Goal: Transaction & Acquisition: Purchase product/service

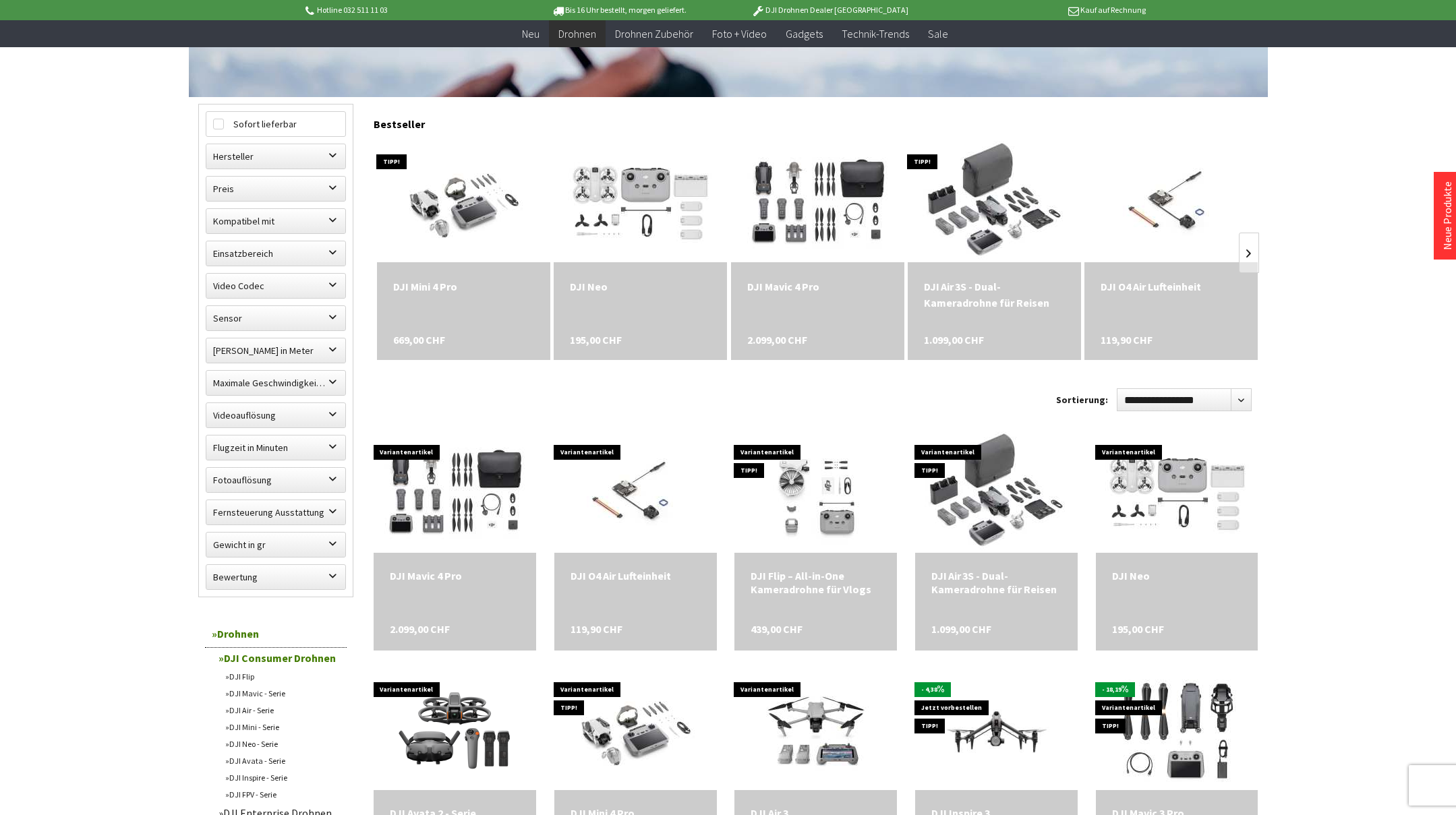
scroll to position [405, 0]
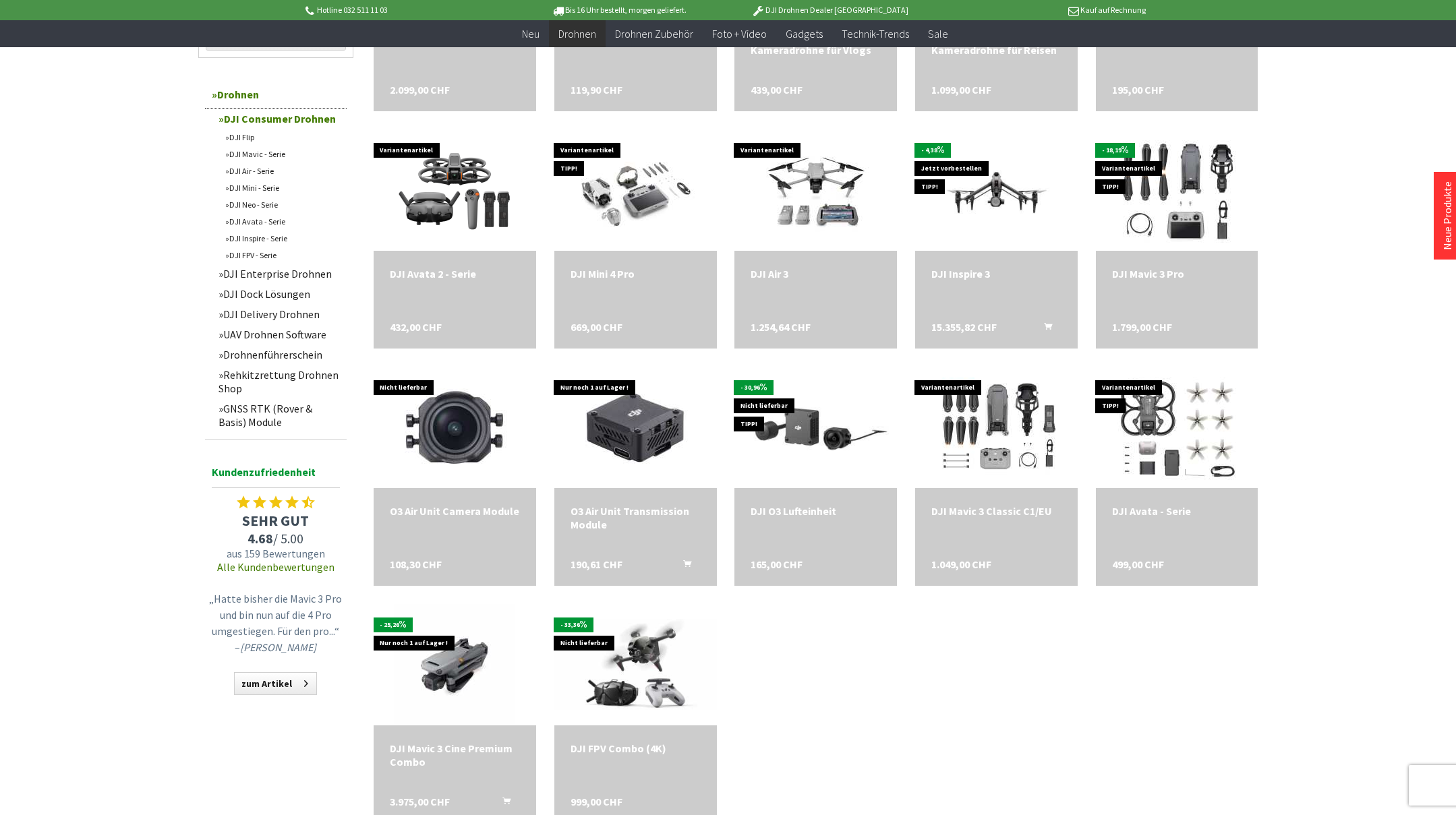
scroll to position [945, 0]
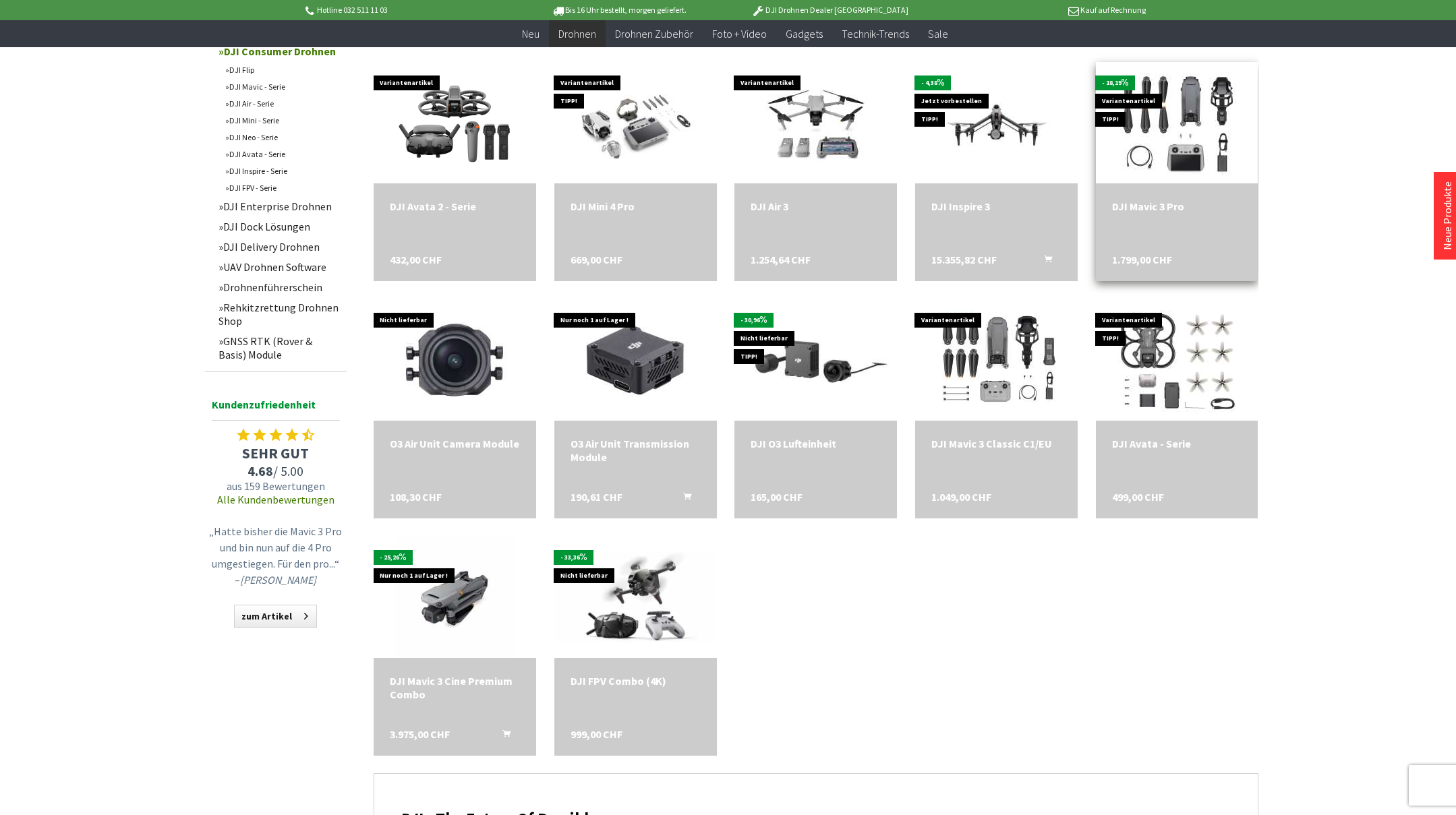
click at [1172, 207] on div "DJI Mavic 3 Pro" at bounding box center [1177, 205] width 130 height 13
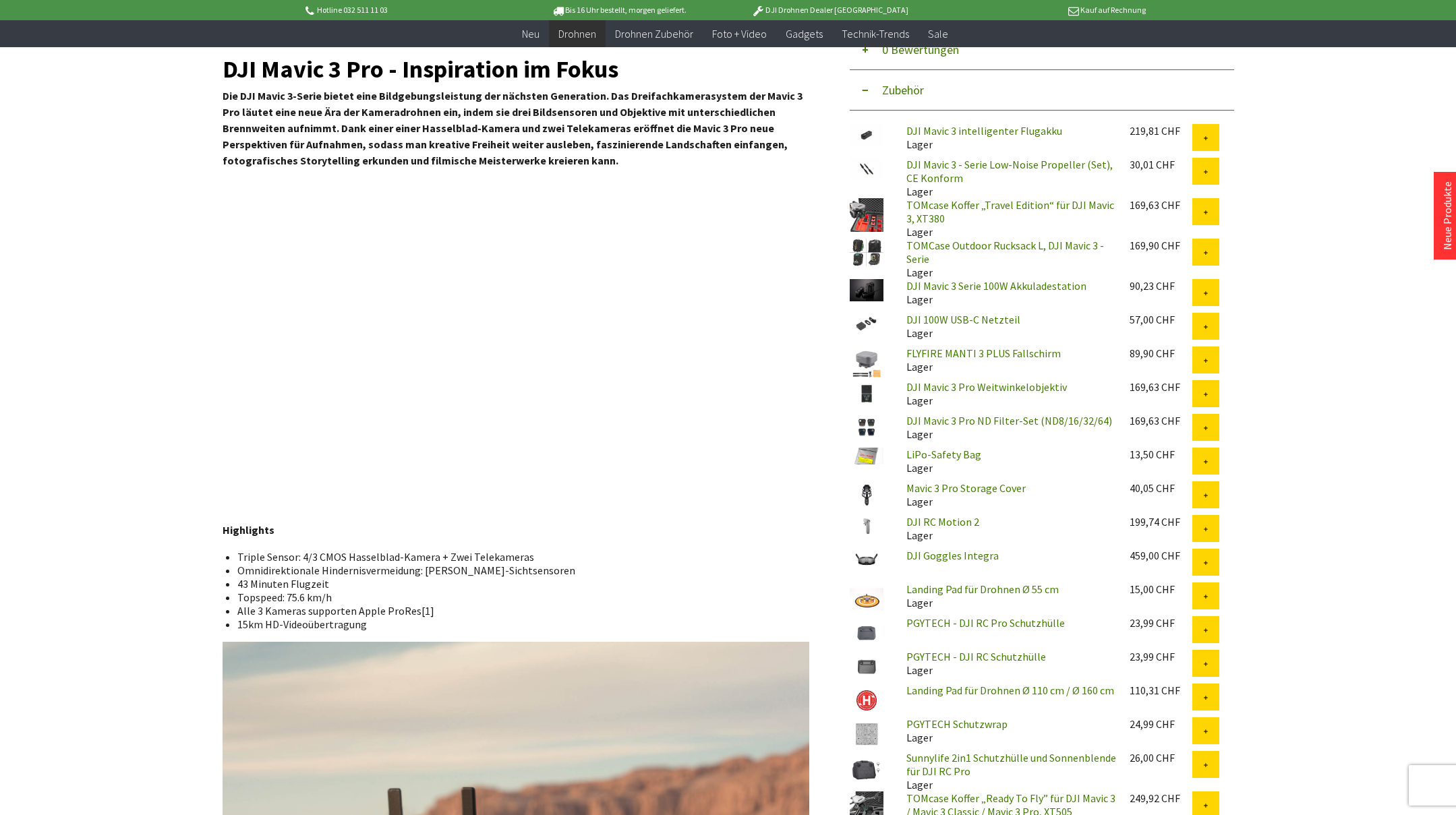
scroll to position [67, 0]
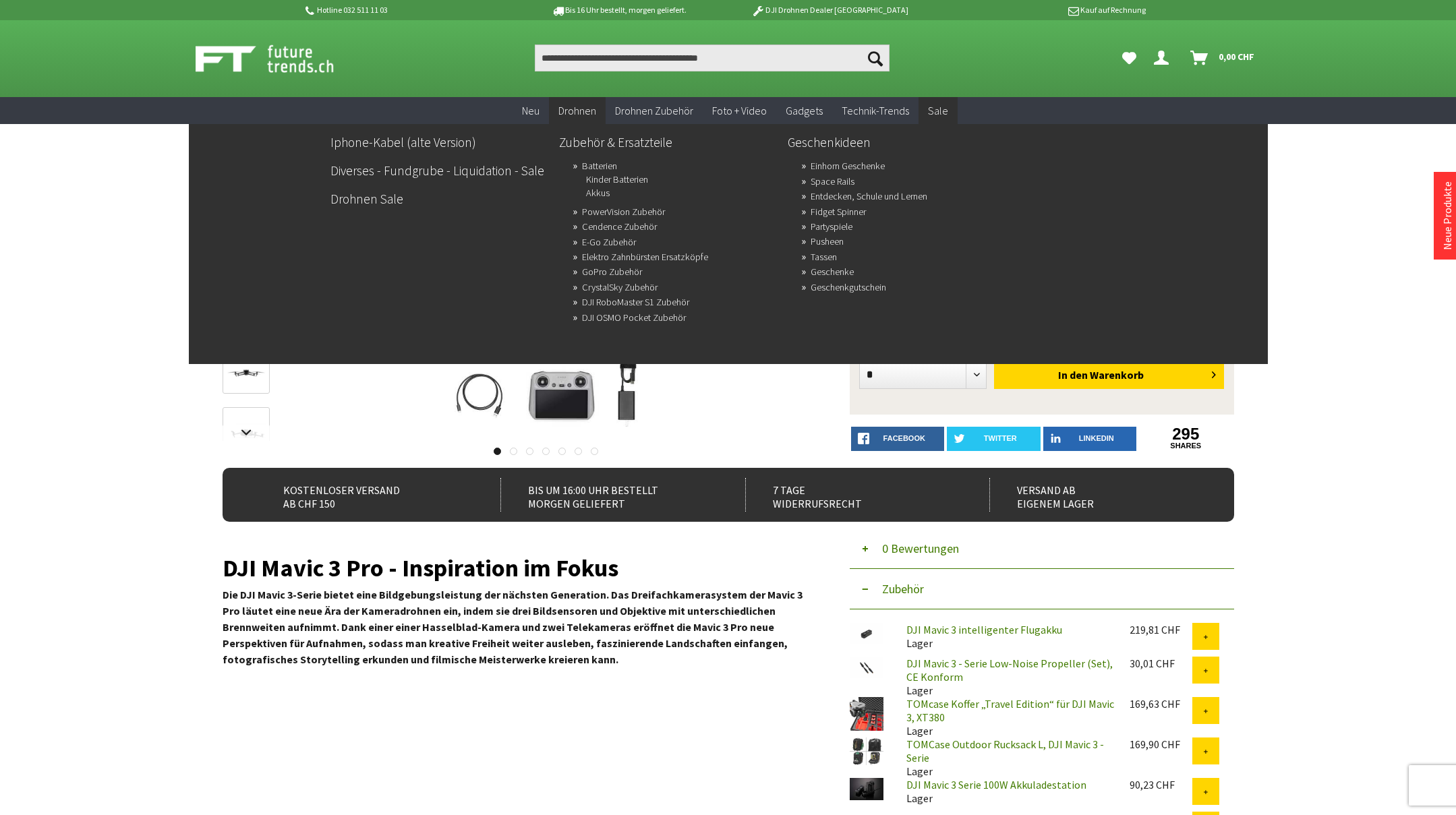
click at [937, 107] on span "Sale" at bounding box center [938, 110] width 20 height 13
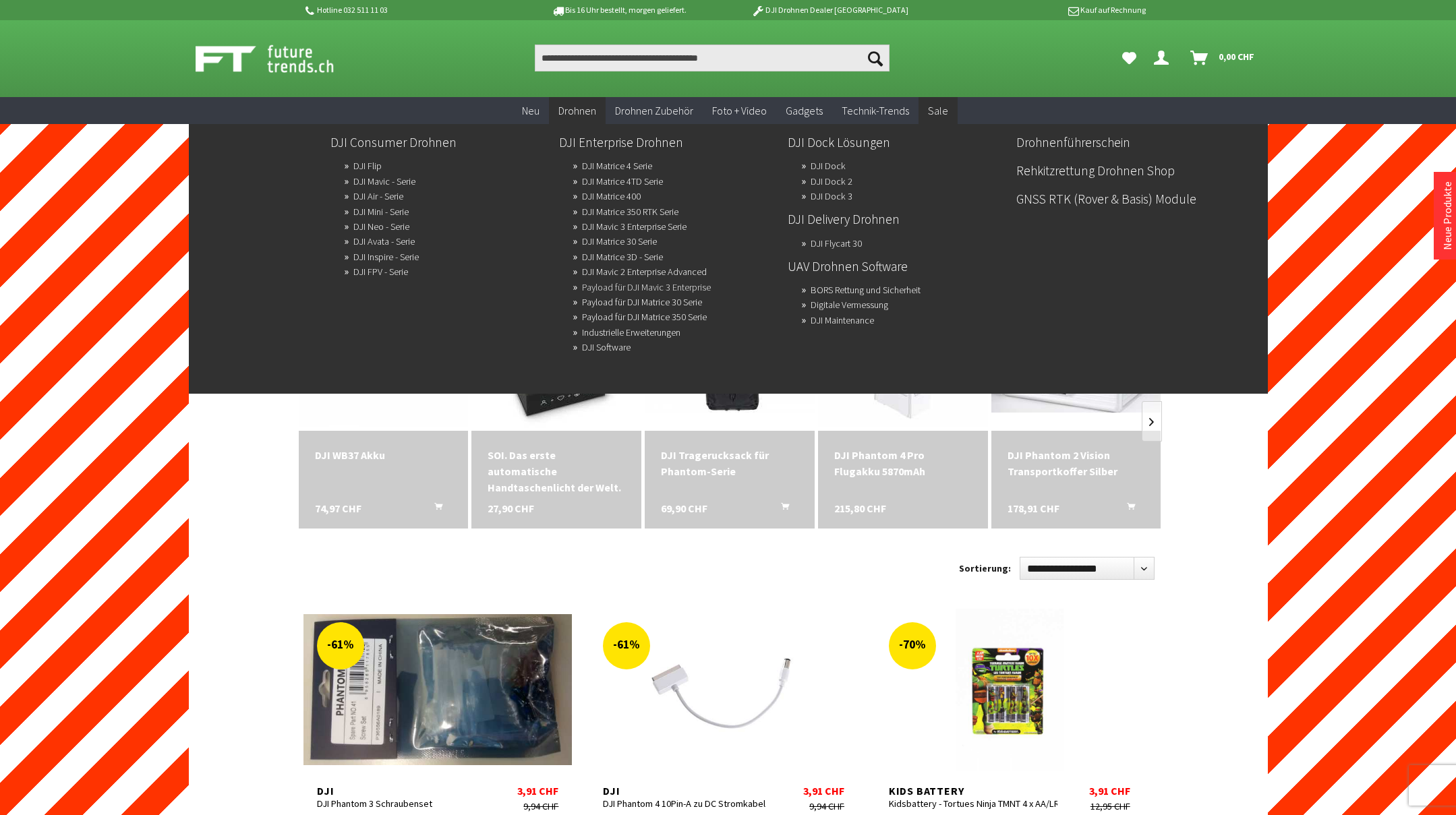
click at [604, 285] on link "Payload für DJI Mavic 3 Enterprise" at bounding box center [647, 287] width 129 height 19
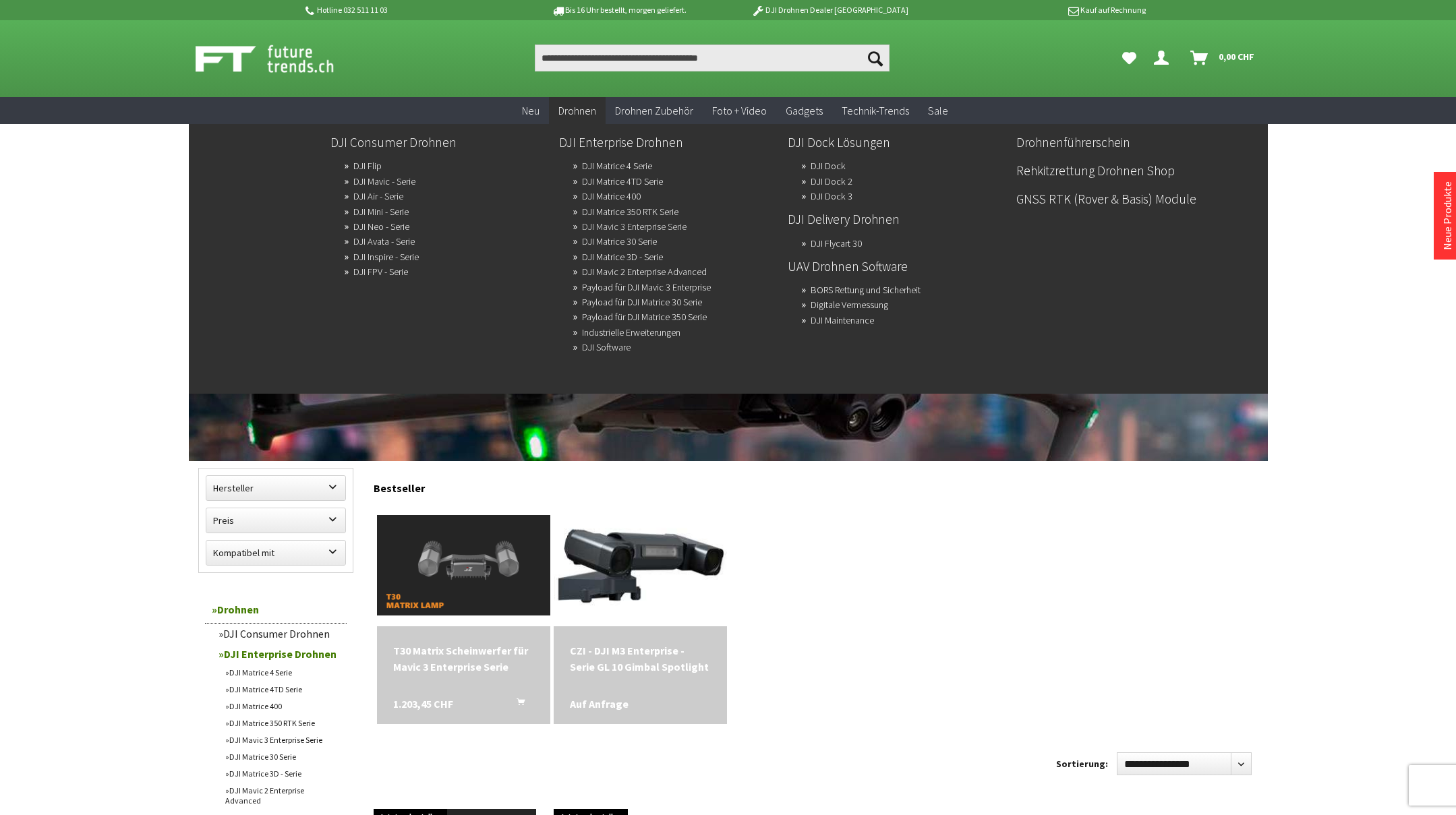
click at [602, 222] on link "DJI Mavic 3 Enterprise Serie" at bounding box center [634, 226] width 105 height 19
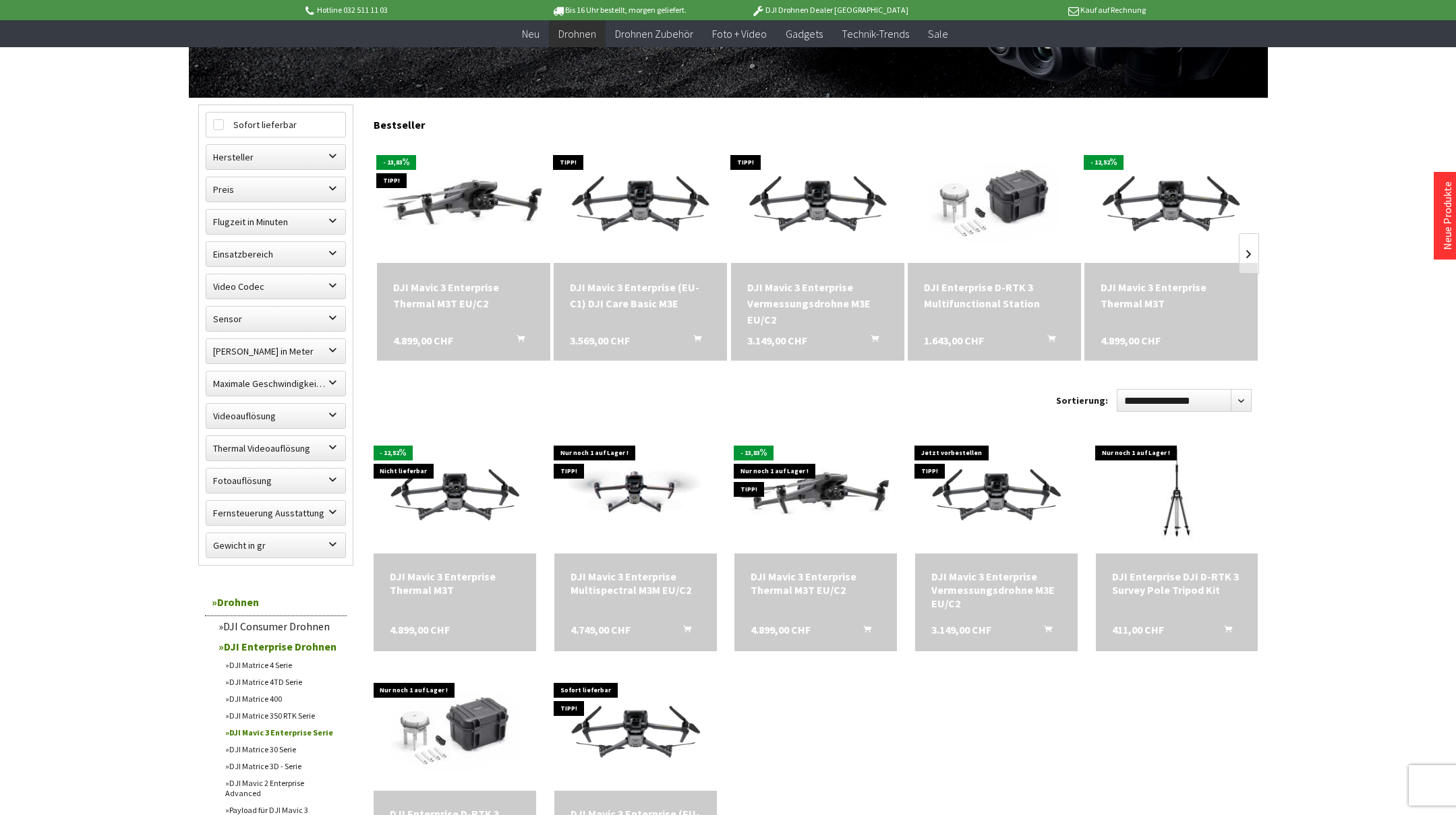
scroll to position [337, 0]
